Goal: Transaction & Acquisition: Purchase product/service

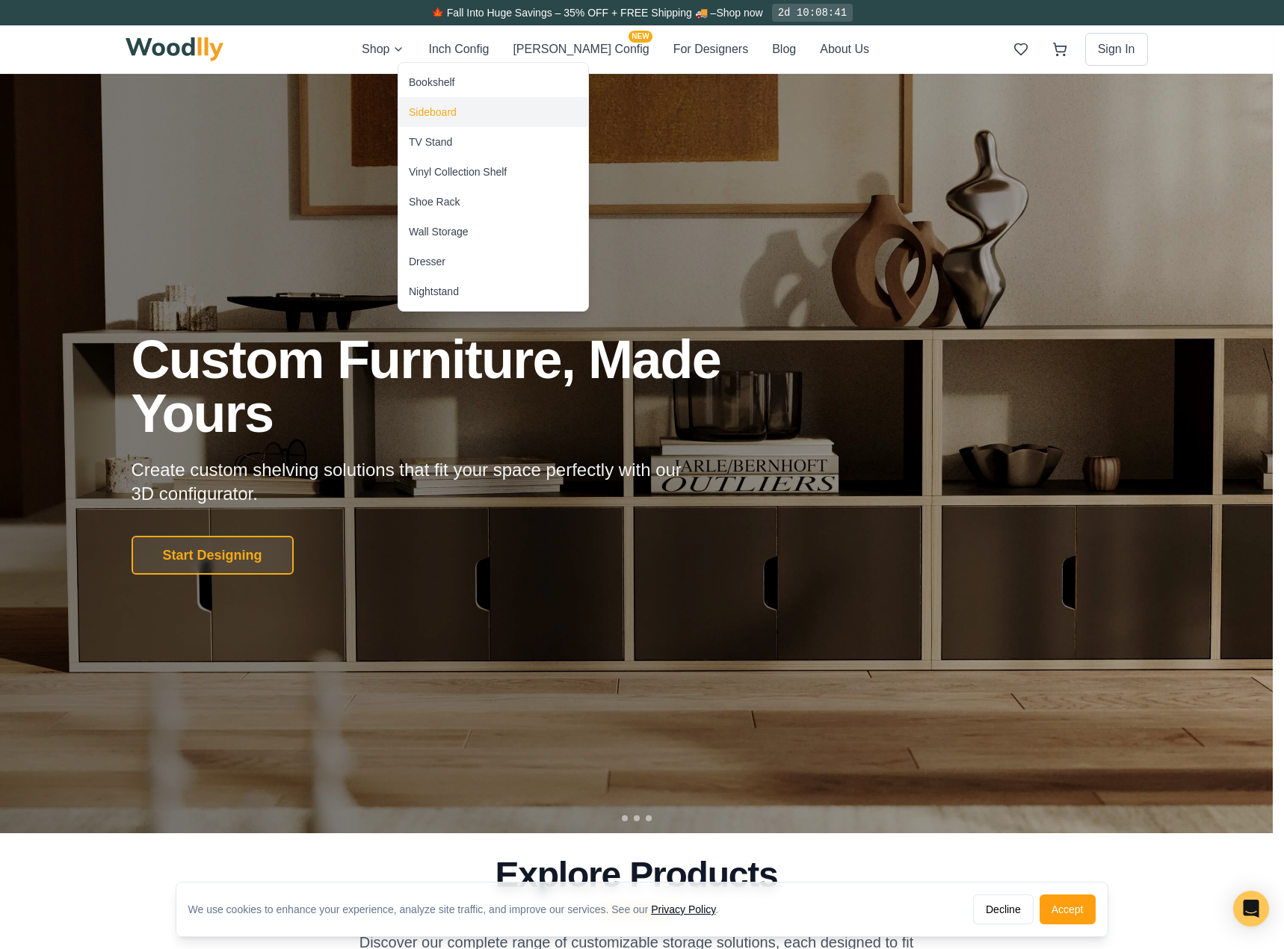
click at [431, 104] on div "Sideboard" at bounding box center [493, 112] width 190 height 30
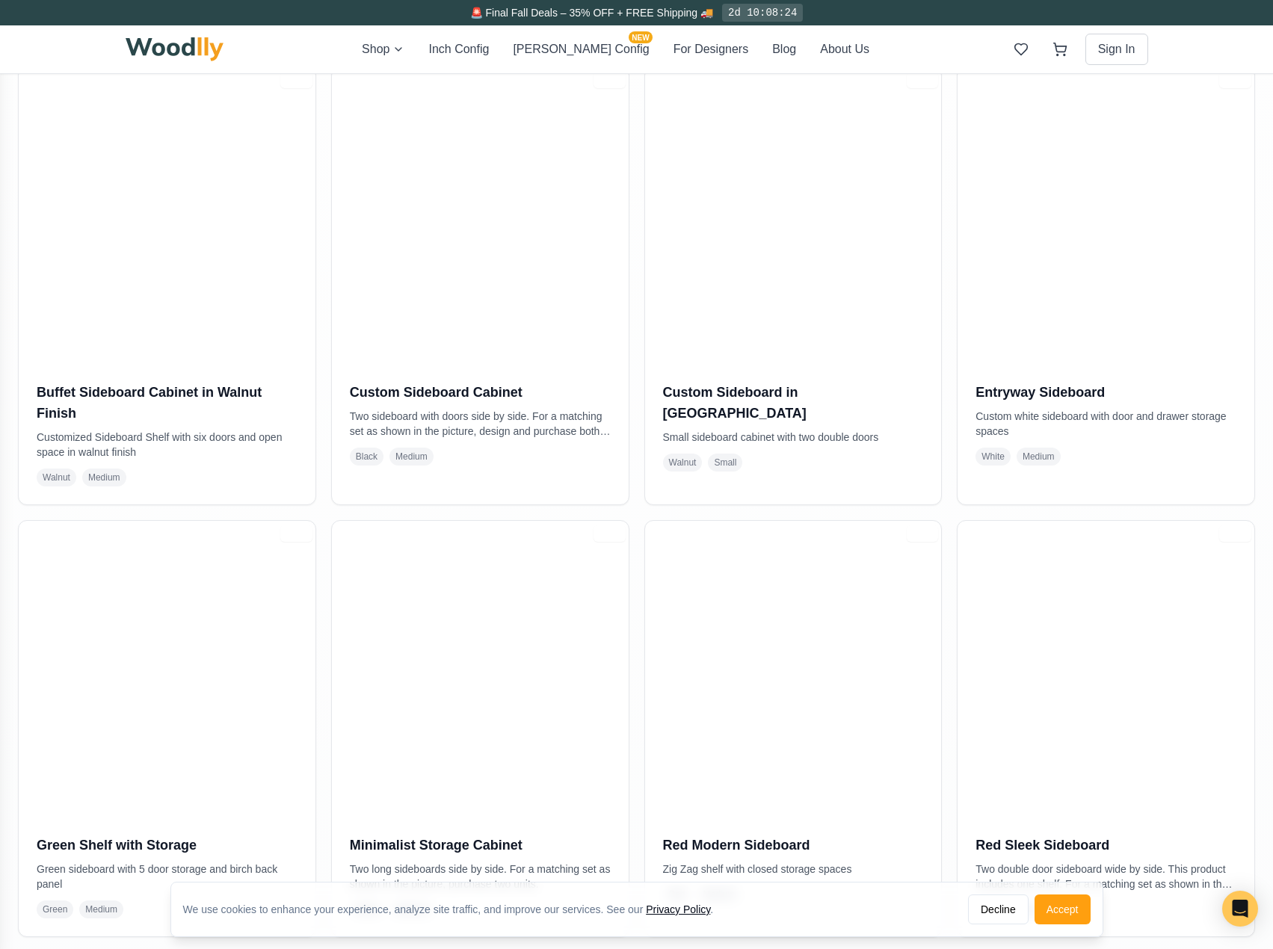
scroll to position [25, 0]
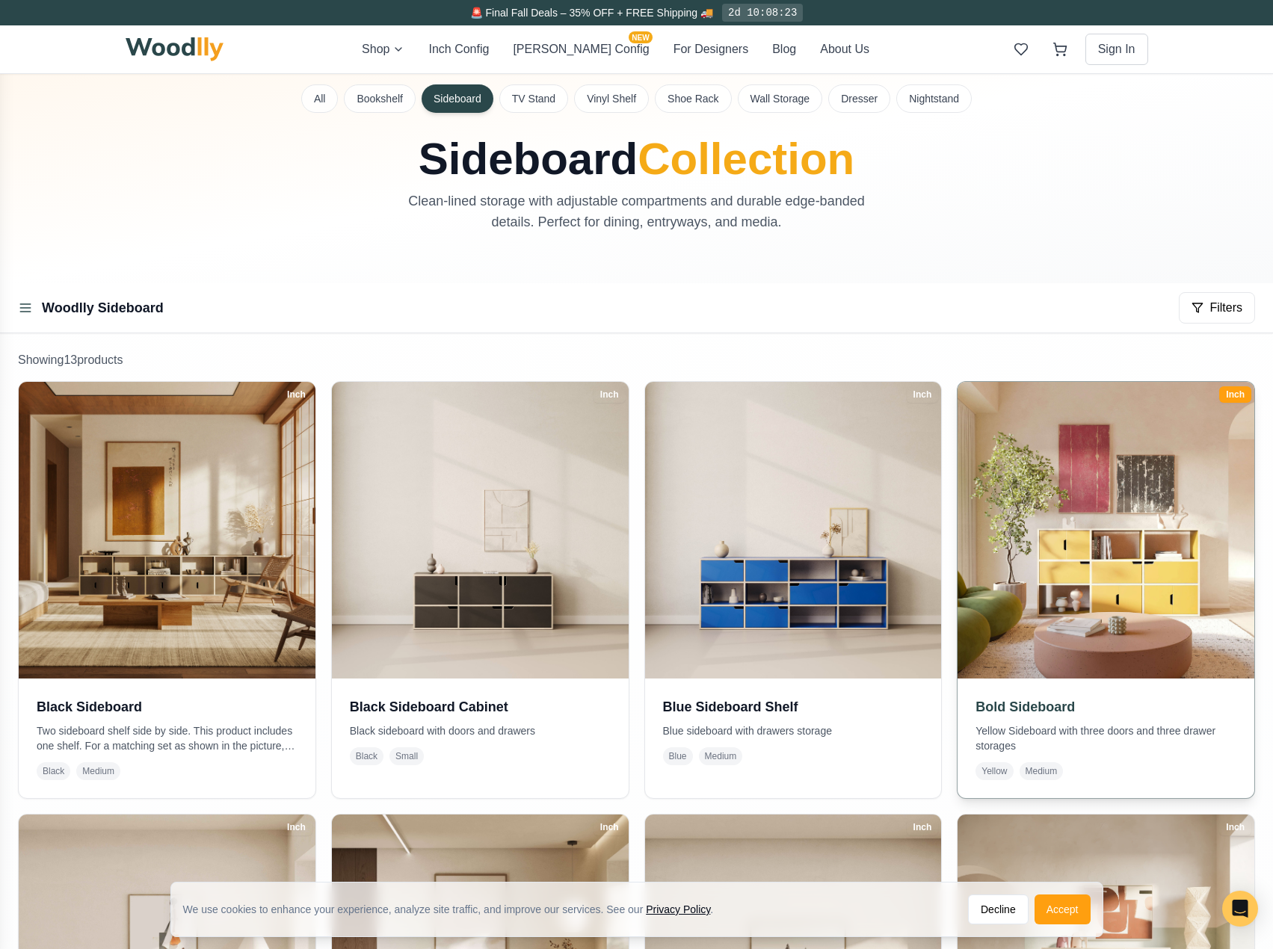
click at [1008, 705] on h3 "Bold Sideboard" at bounding box center [1106, 707] width 261 height 21
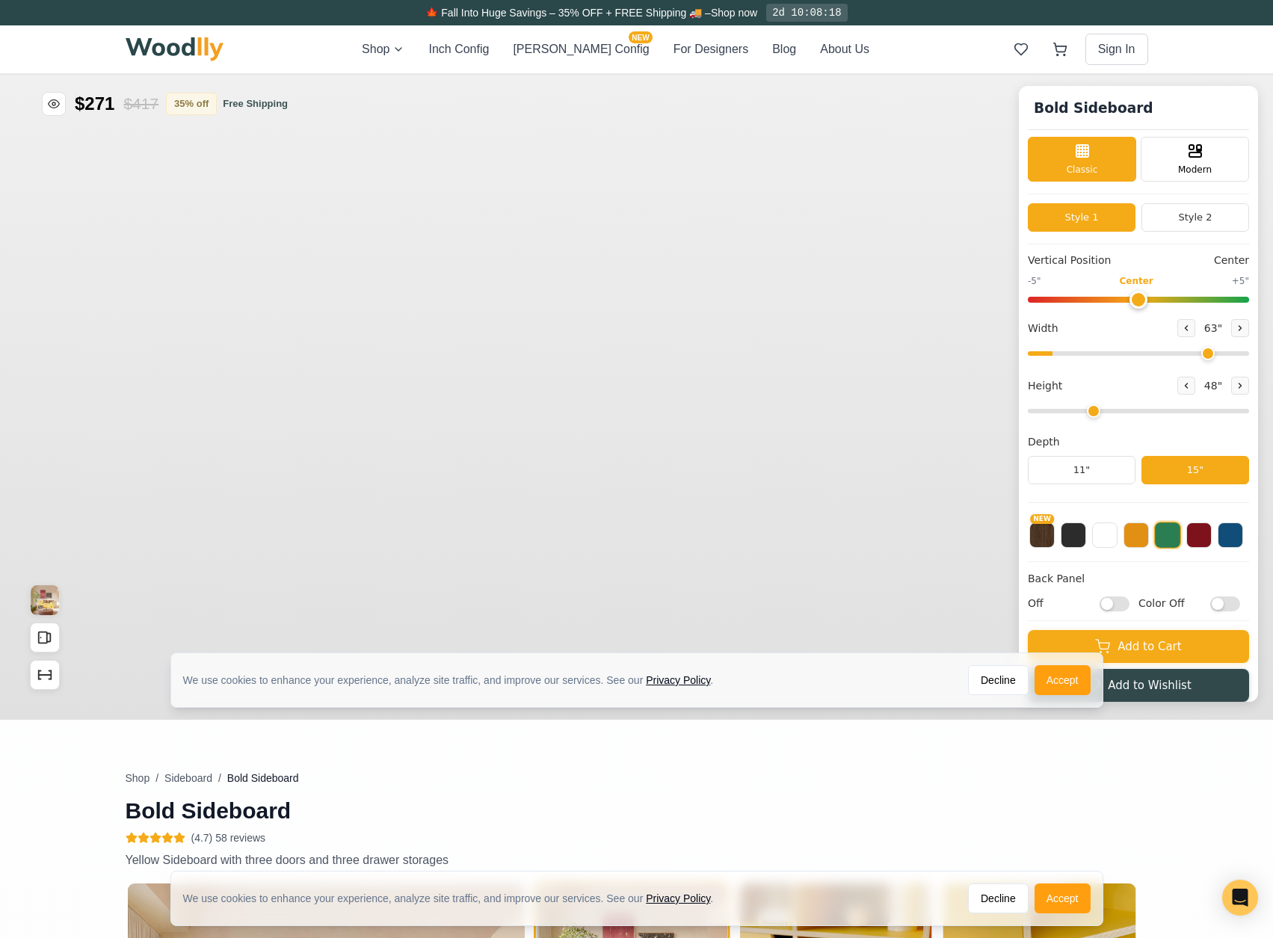
type input "63"
type input "3"
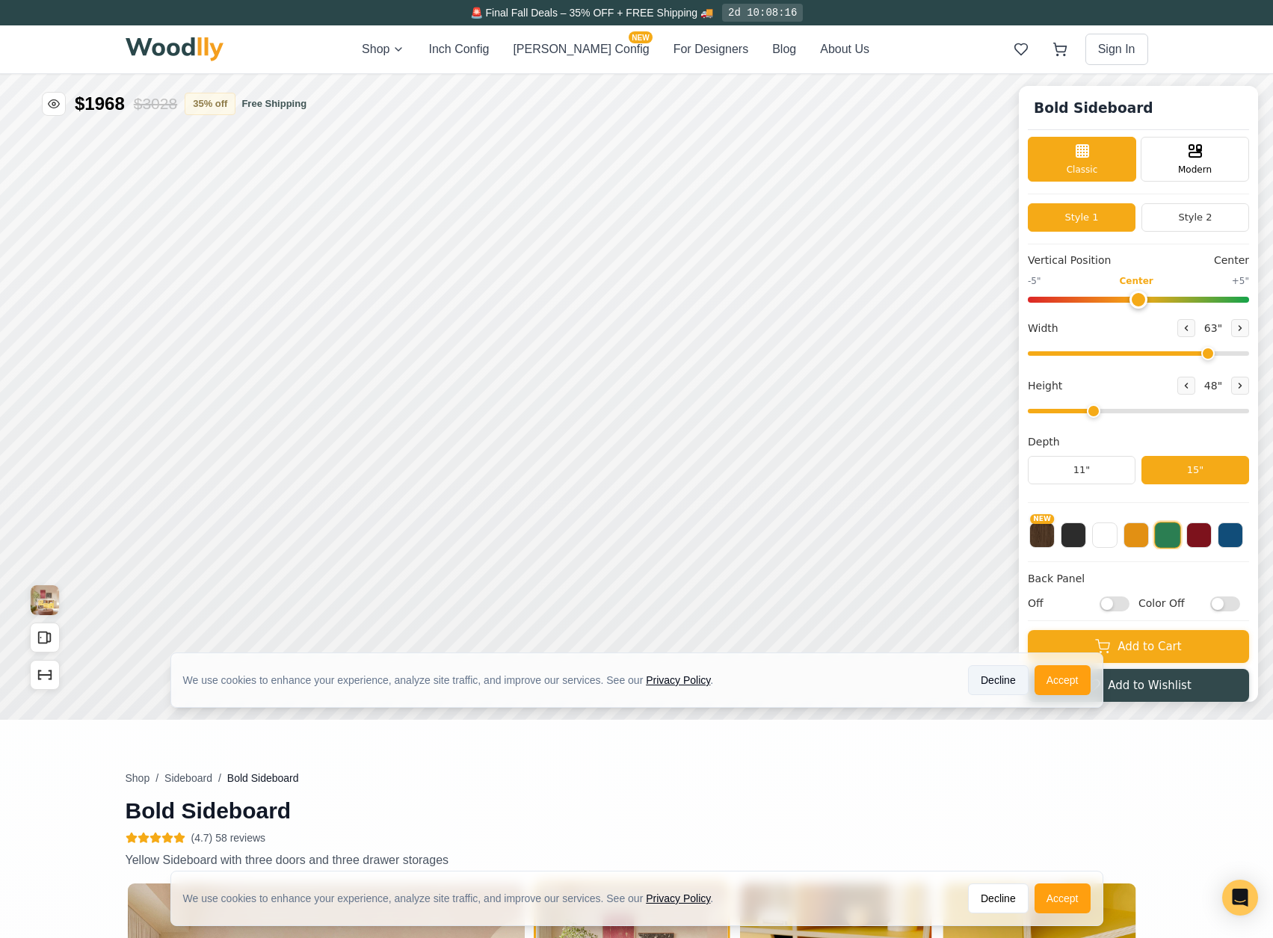
click at [1007, 683] on button "Decline" at bounding box center [998, 680] width 61 height 30
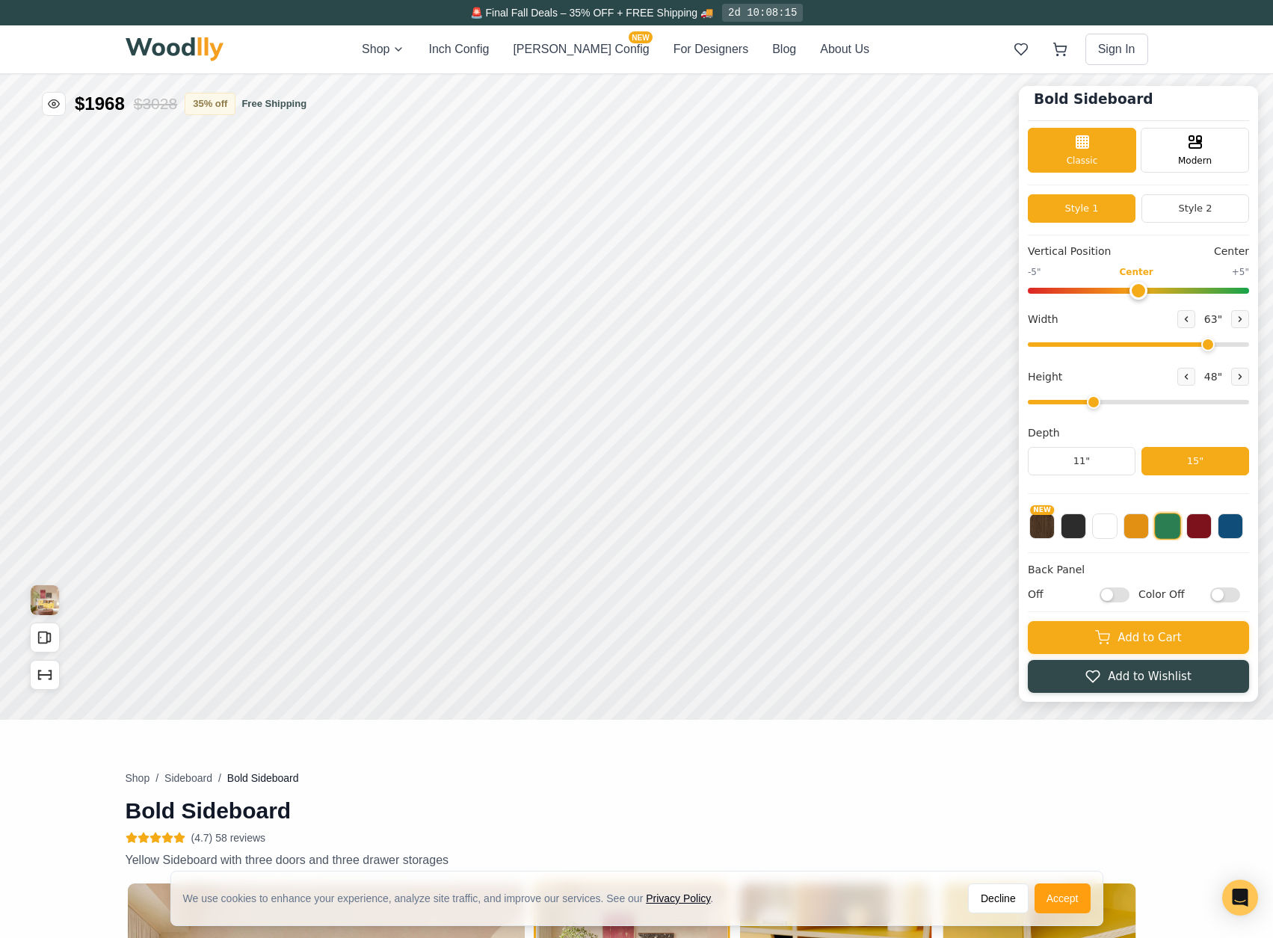
scroll to position [10, 0]
